Goal: Information Seeking & Learning: Learn about a topic

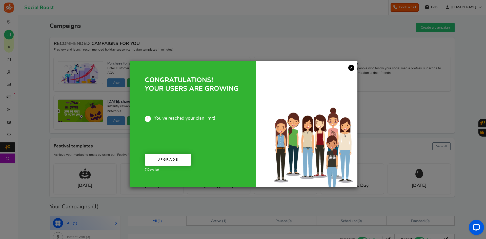
click at [350, 67] on link "×" at bounding box center [351, 68] width 6 height 6
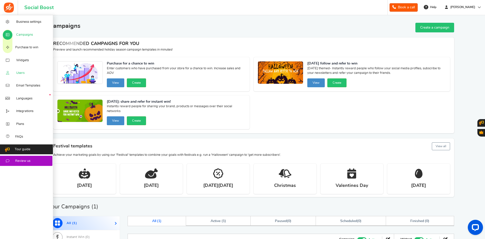
click at [23, 72] on span "Users" at bounding box center [20, 73] width 8 height 5
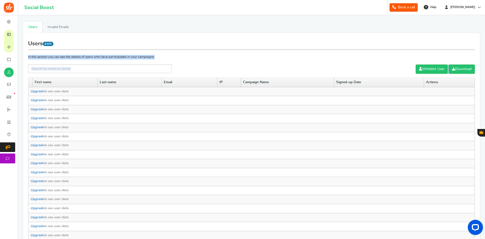
drag, startPoint x: 484, startPoint y: 41, endPoint x: 484, endPoint y: 81, distance: 39.2
click at [484, 81] on div "X Users Invalid Emails Users 8305 In this section you can see the details of us…" at bounding box center [251, 155] width 467 height 280
click at [482, 43] on div "X Users Invalid Emails Users 8305 In this section you can see the details of us…" at bounding box center [251, 155] width 467 height 280
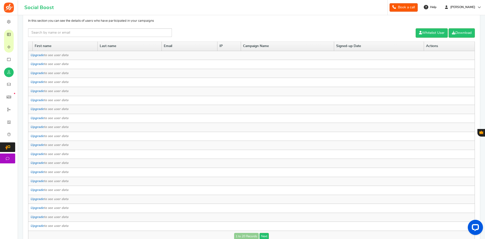
scroll to position [74, 0]
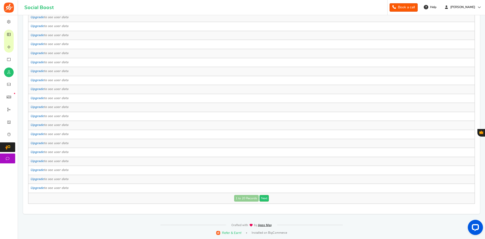
click at [270, 202] on td "1 to 20 Records Next Loading..." at bounding box center [251, 198] width 447 height 11
click at [265, 198] on link "Next" at bounding box center [264, 198] width 9 height 7
click at [276, 201] on link "Next" at bounding box center [272, 198] width 9 height 7
click at [273, 198] on link "Next" at bounding box center [272, 198] width 9 height 7
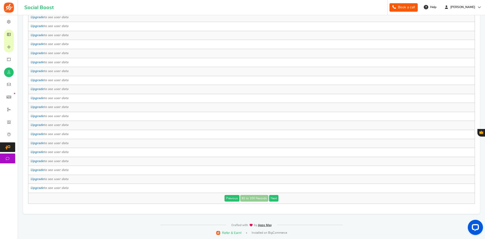
click at [273, 198] on link "Next" at bounding box center [273, 198] width 9 height 7
click at [273, 198] on link "Next" at bounding box center [274, 198] width 9 height 7
click at [277, 198] on link "Next" at bounding box center [274, 198] width 9 height 7
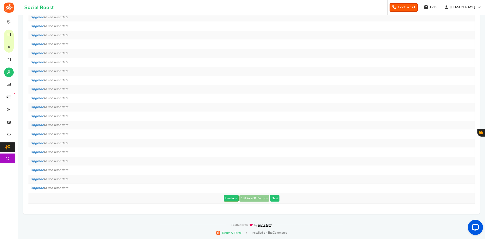
click at [277, 198] on link "Next" at bounding box center [274, 198] width 9 height 7
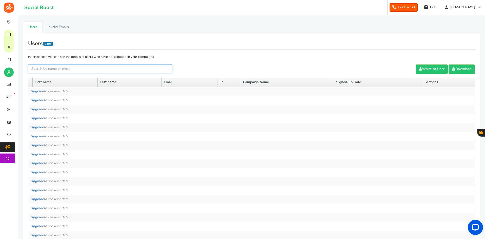
click at [45, 67] on input "text" at bounding box center [100, 69] width 144 height 9
drag, startPoint x: 472, startPoint y: 51, endPoint x: 475, endPoint y: 50, distance: 3.0
click at [472, 51] on div "Users 8305 In this section you can see the details of users who have participat…" at bounding box center [251, 160] width 447 height 245
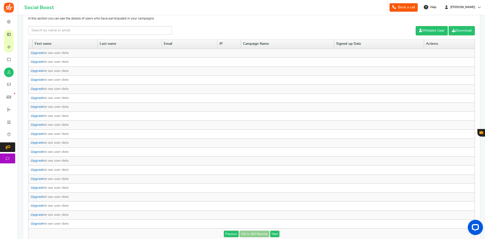
scroll to position [74, 0]
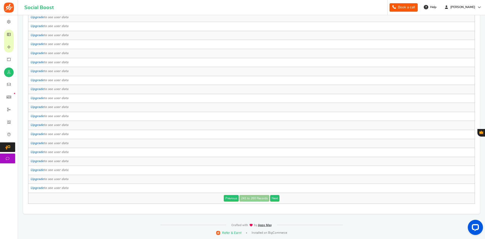
click at [453, 70] on td "Upgrade to see user data" at bounding box center [251, 71] width 447 height 9
click at [278, 198] on link "Next" at bounding box center [274, 198] width 9 height 7
click at [277, 198] on link "Next" at bounding box center [274, 198] width 9 height 7
click at [275, 198] on link "Next" at bounding box center [274, 198] width 9 height 7
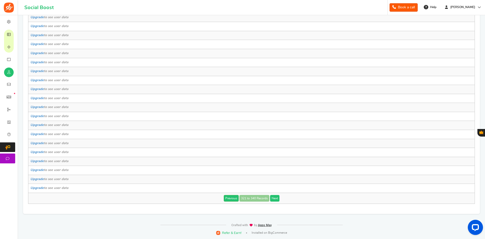
click at [275, 198] on link "Next" at bounding box center [274, 198] width 9 height 7
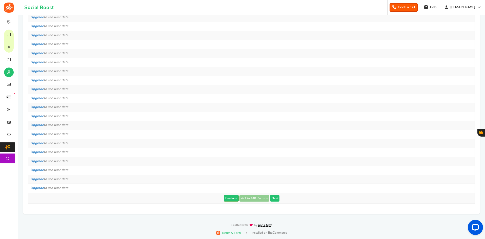
click at [275, 198] on link "Next" at bounding box center [274, 198] width 9 height 7
click at [274, 198] on link "Next" at bounding box center [274, 198] width 9 height 7
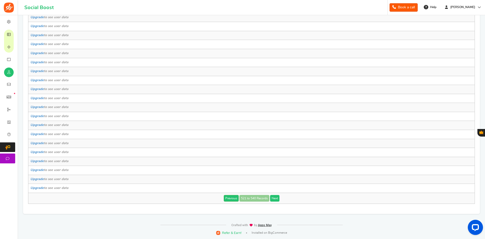
click at [274, 198] on link "Next" at bounding box center [274, 198] width 9 height 7
